Goal: Navigation & Orientation: Find specific page/section

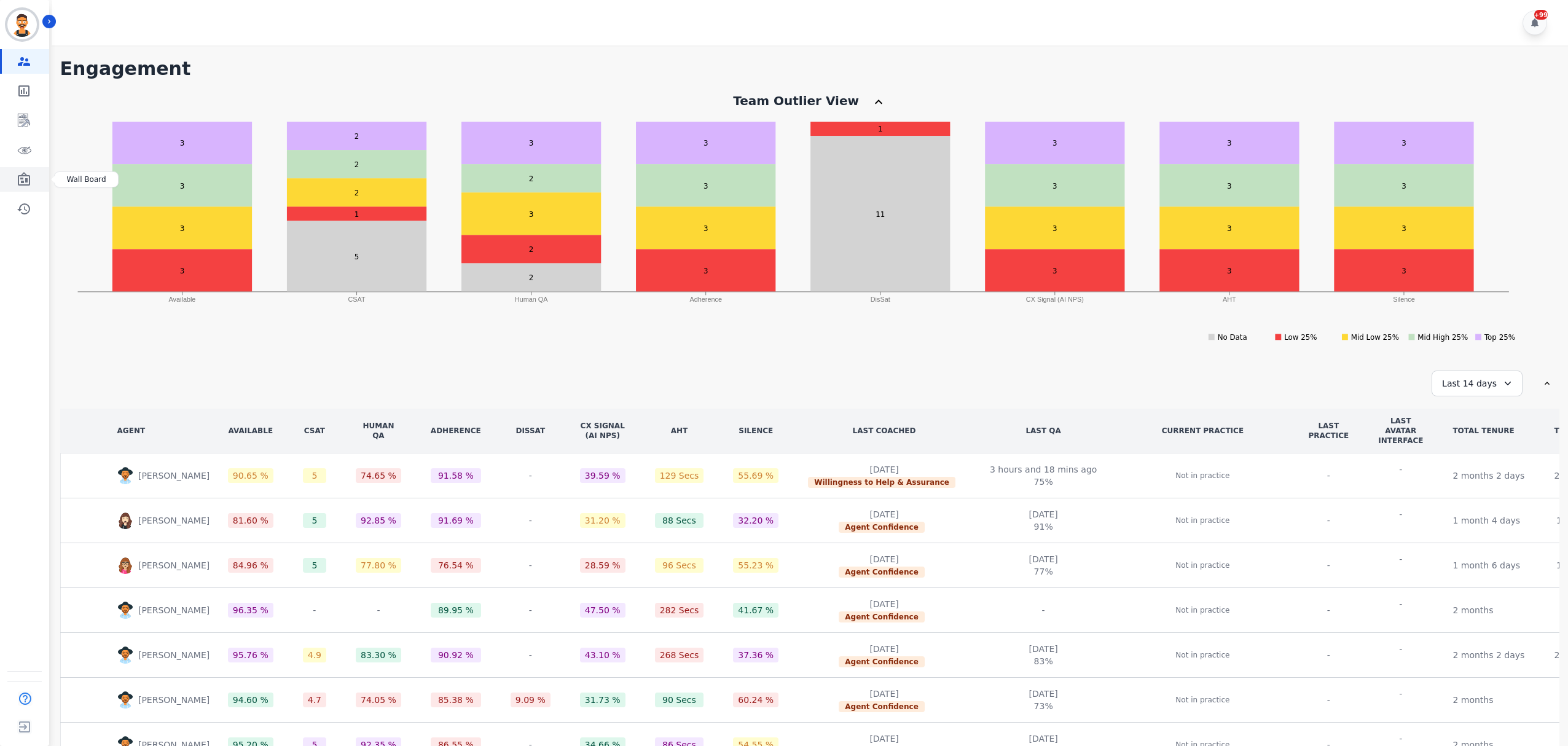
click at [17, 181] on icon "Sidebar" at bounding box center [24, 179] width 15 height 15
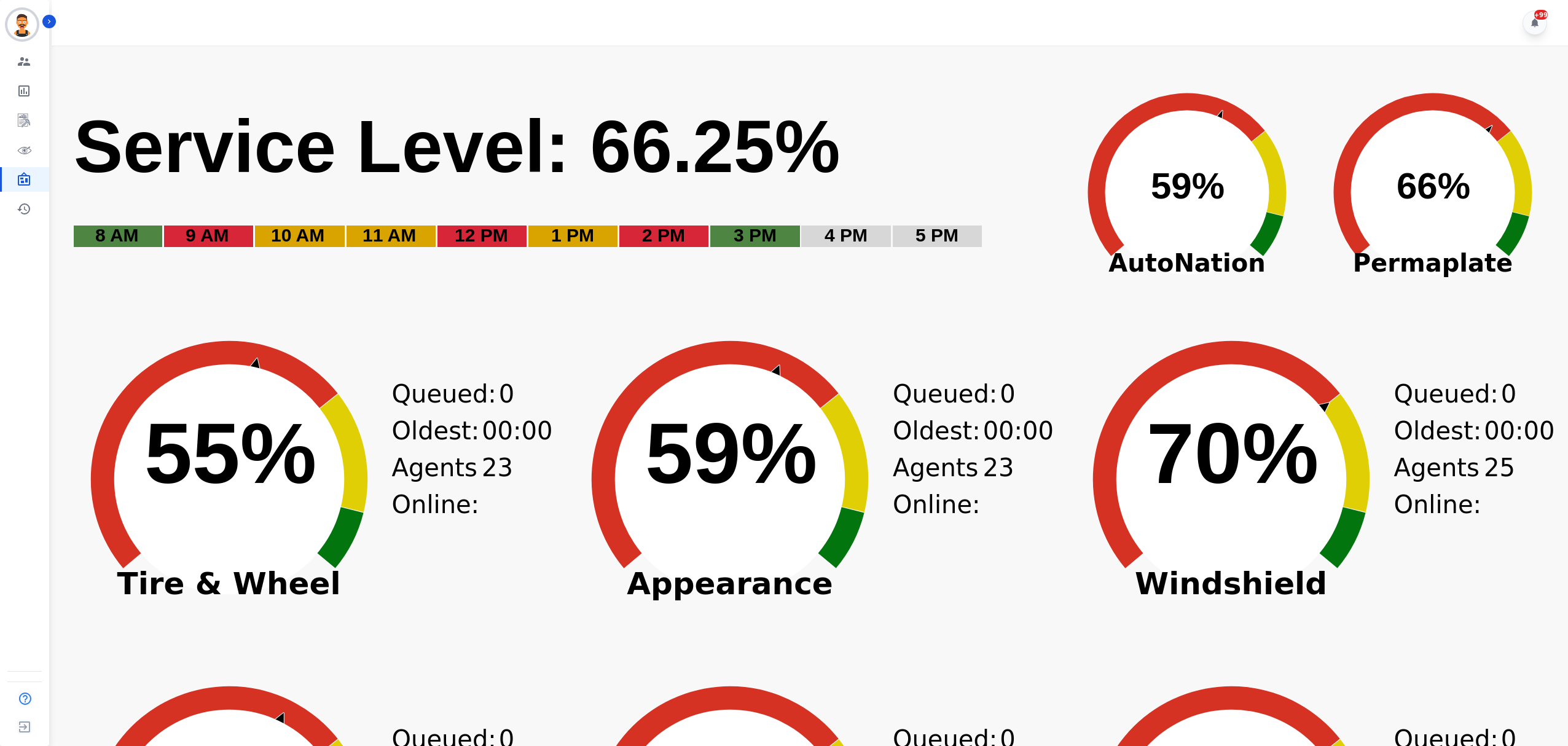
scroll to position [327, 0]
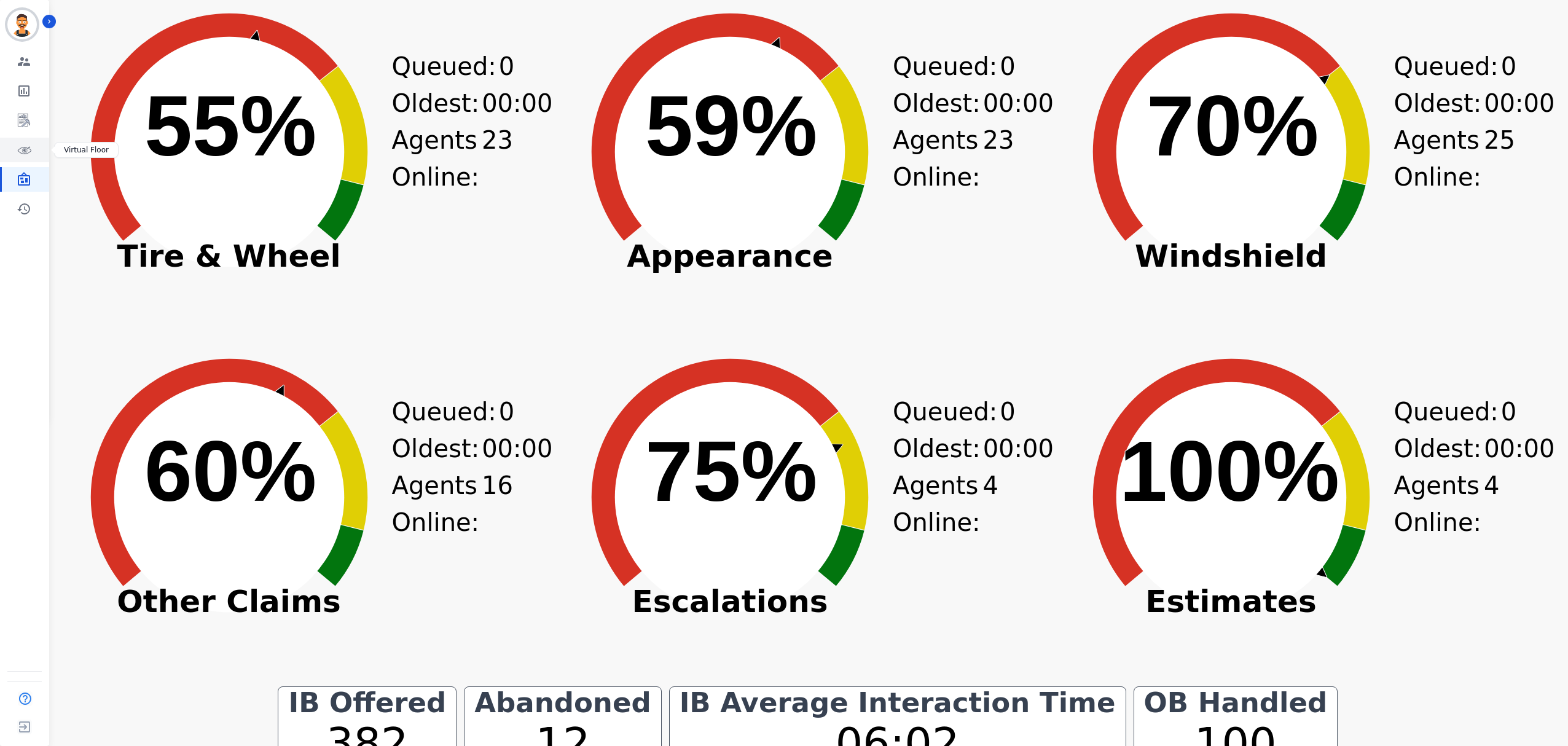
click at [6, 138] on link "Sidebar" at bounding box center [25, 150] width 47 height 25
